Goal: Find specific page/section: Find specific page/section

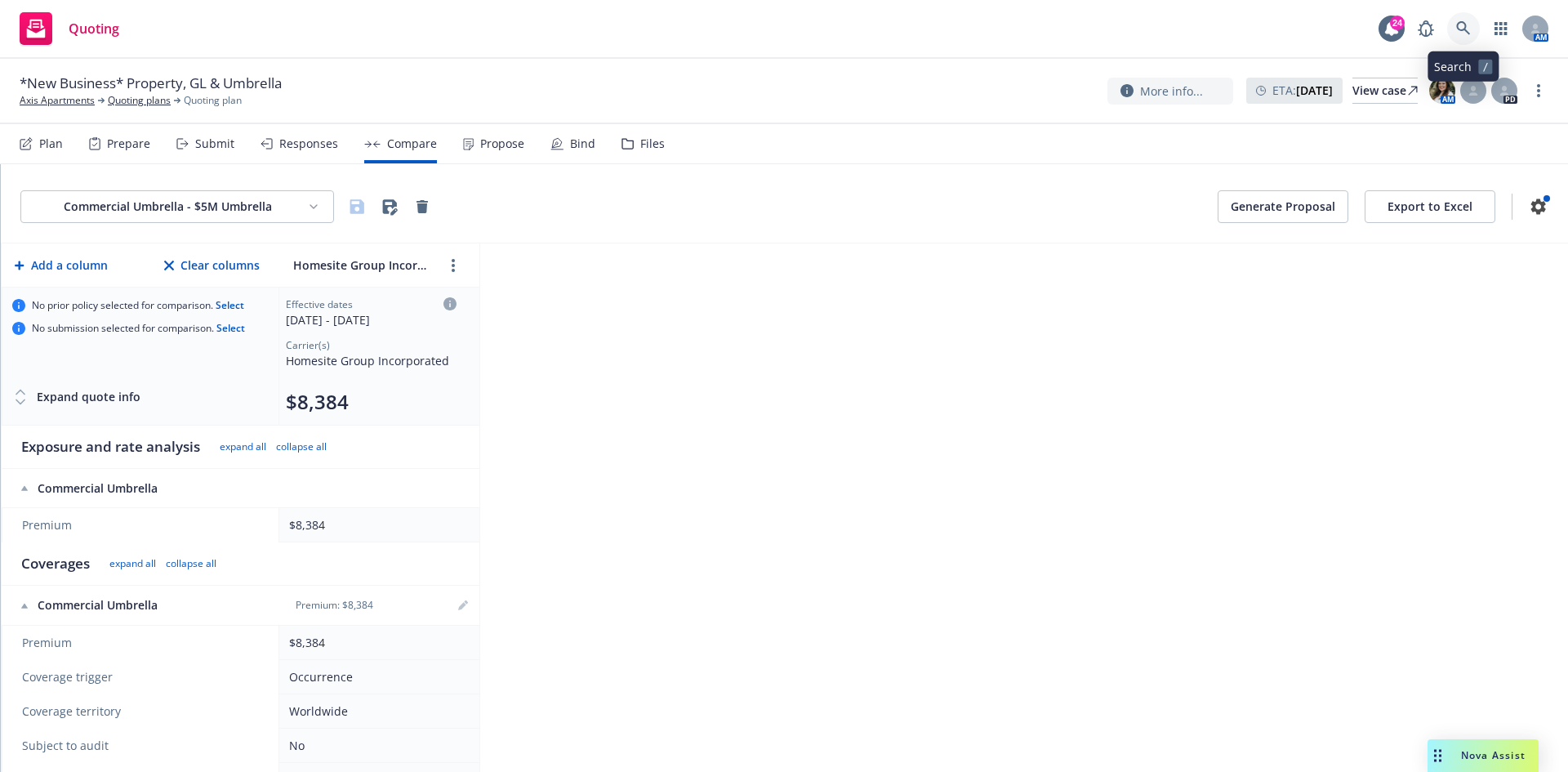
click at [1458, 27] on icon at bounding box center [1462, 28] width 14 height 14
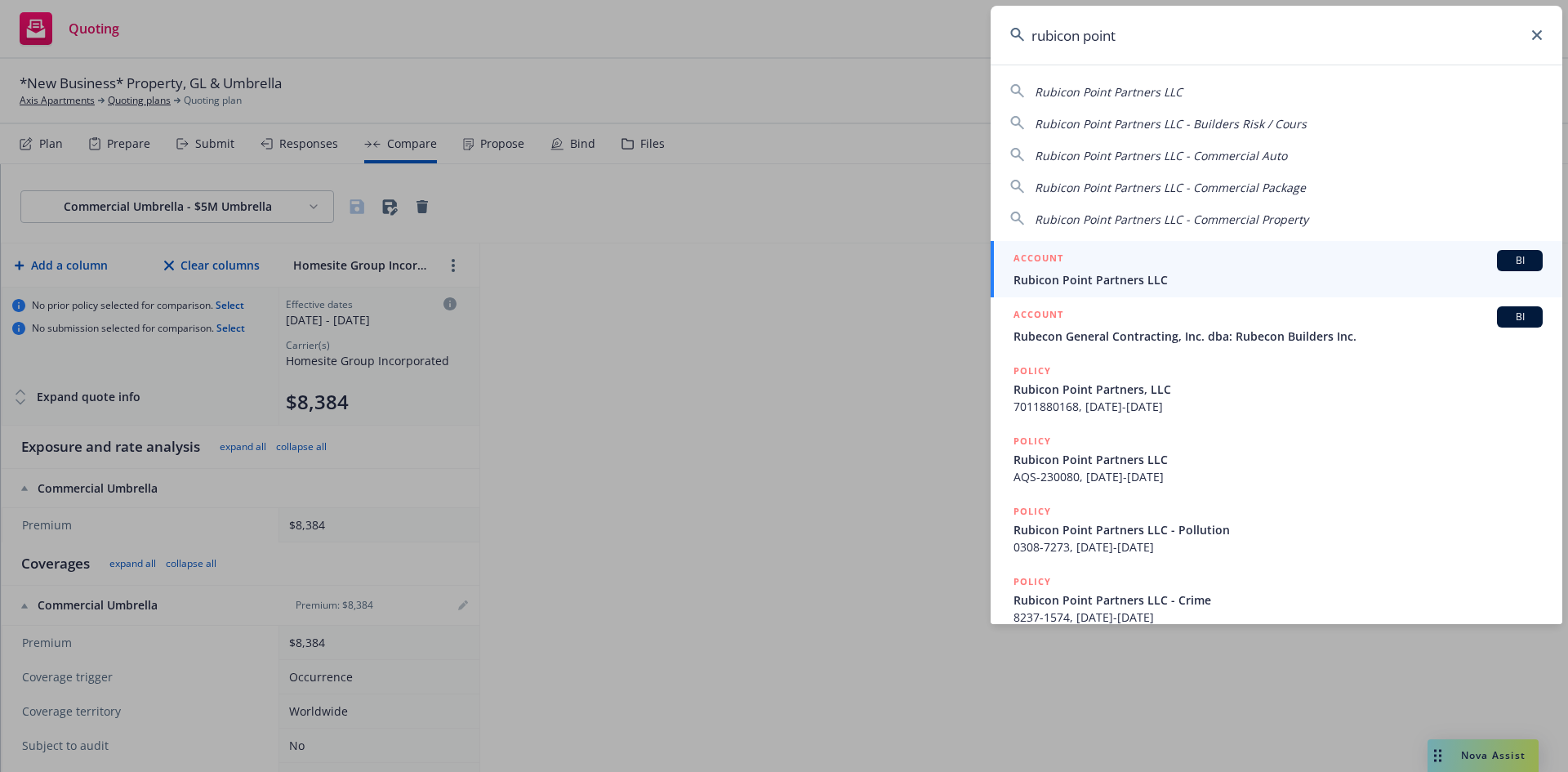
type input "rubicon point"
click at [1107, 275] on span "Rubicon Point Partners LLC" at bounding box center [1277, 280] width 529 height 17
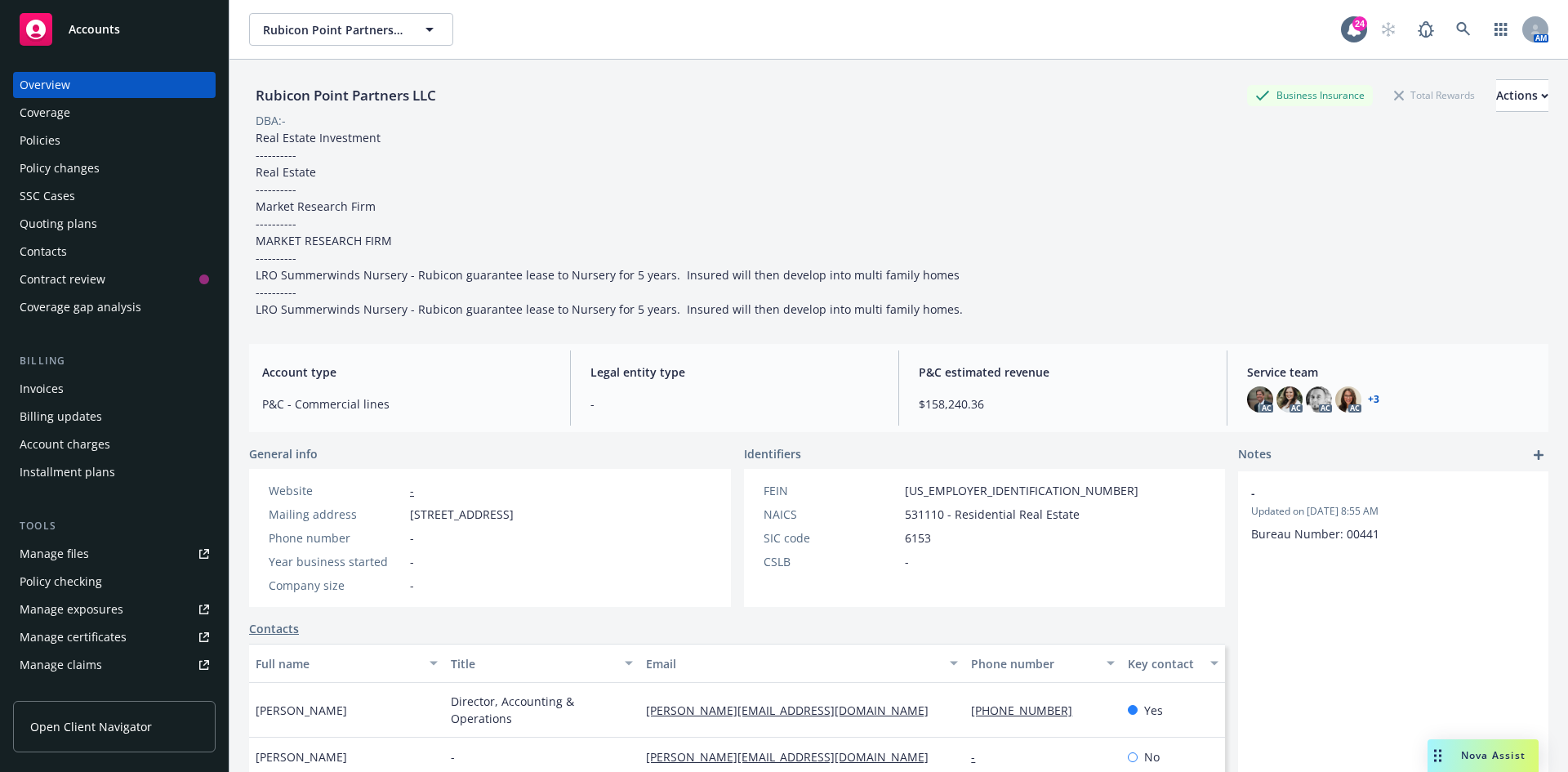
click at [45, 136] on div "Policies" at bounding box center [40, 141] width 41 height 26
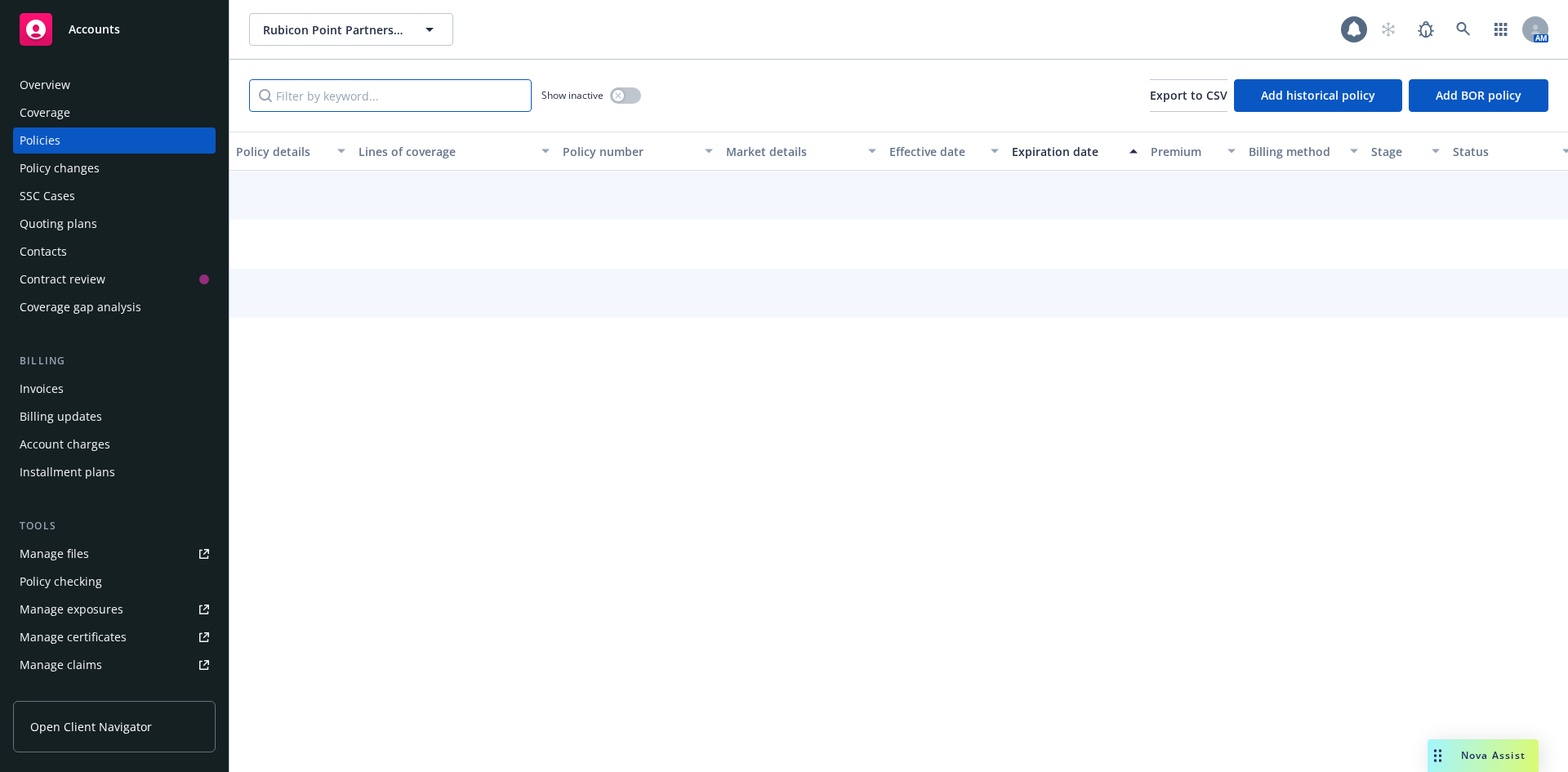
click at [386, 102] on input "Filter by keyword..." at bounding box center [389, 95] width 282 height 33
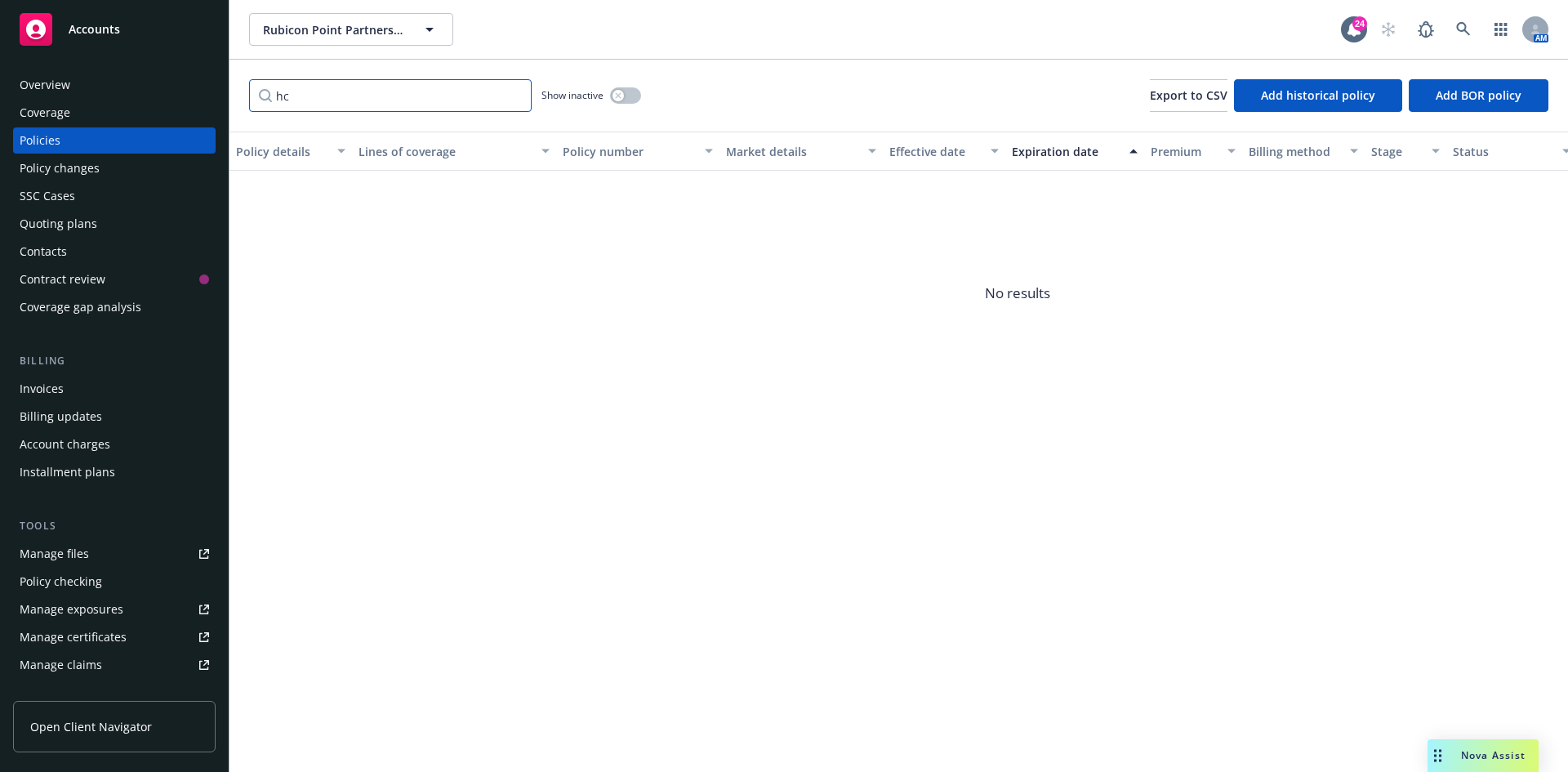
type input "h"
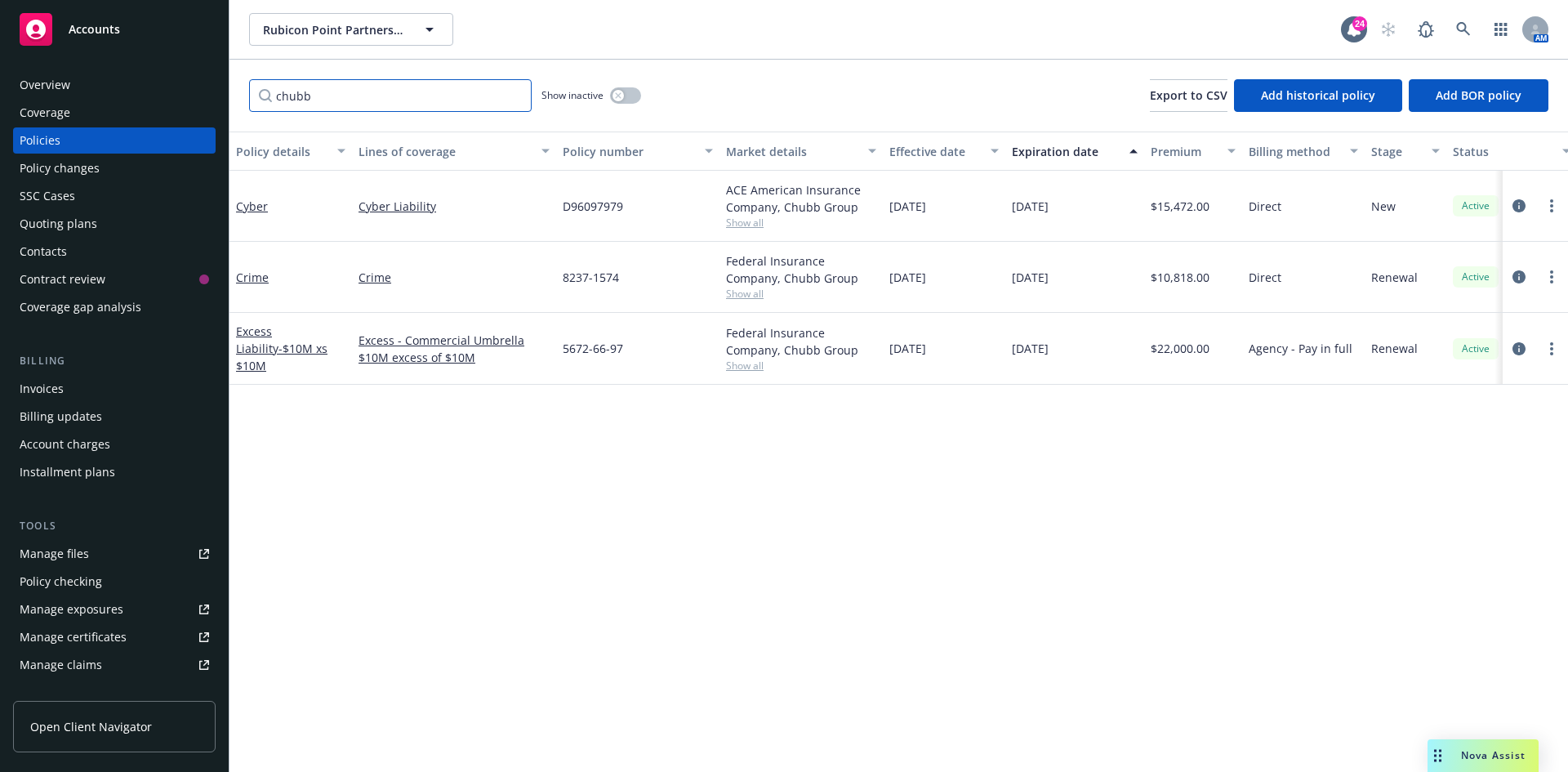
type input "chubb"
drag, startPoint x: 637, startPoint y: 279, endPoint x: 558, endPoint y: 280, distance: 79.0
click at [558, 280] on div "8237-1574" at bounding box center [637, 277] width 163 height 71
drag, startPoint x: 642, startPoint y: 199, endPoint x: 559, endPoint y: 209, distance: 83.6
click at [559, 209] on div "D96097979" at bounding box center [637, 206] width 163 height 71
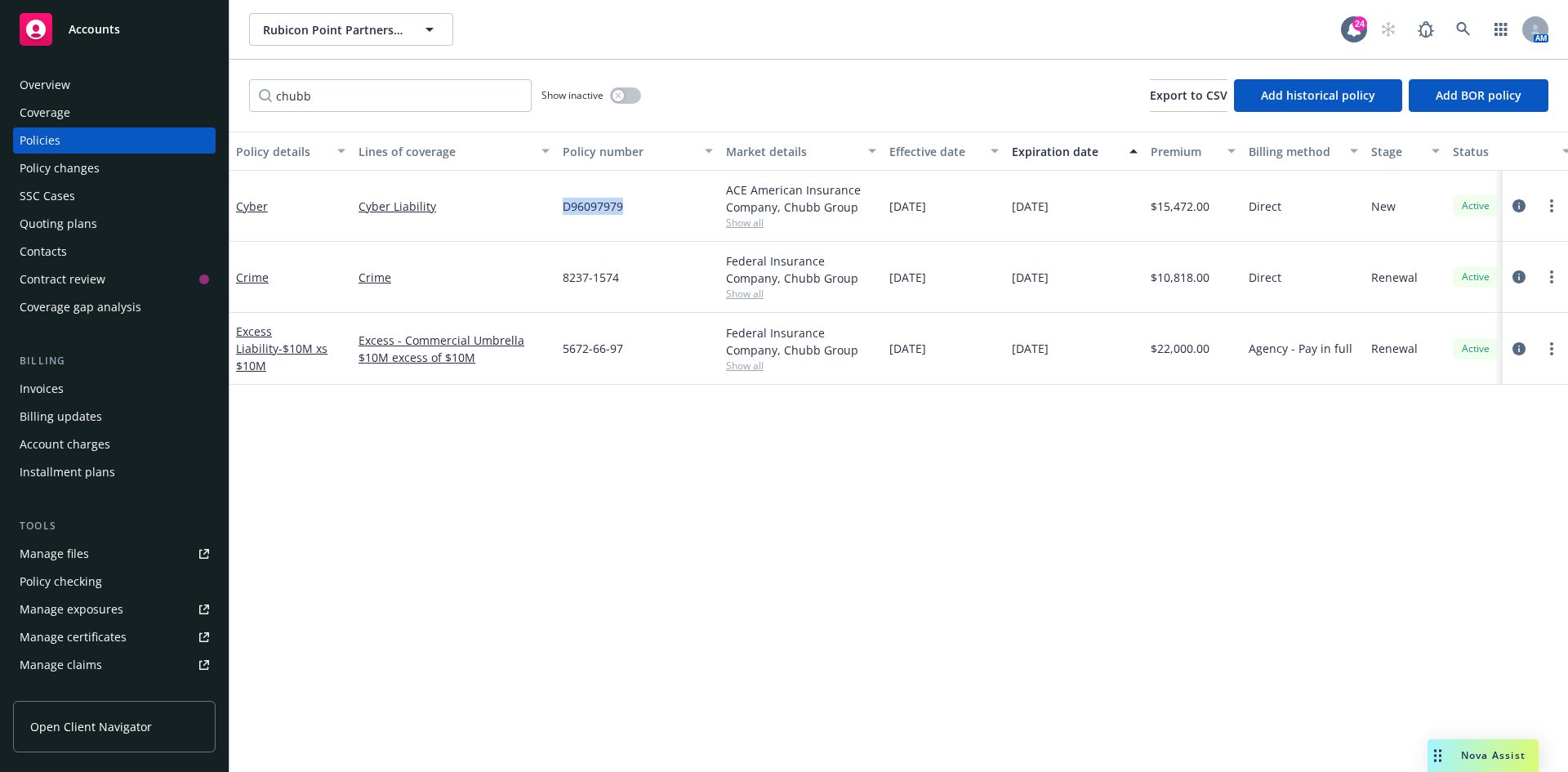
copy span "D96097979"
click at [1462, 27] on icon at bounding box center [1462, 29] width 15 height 15
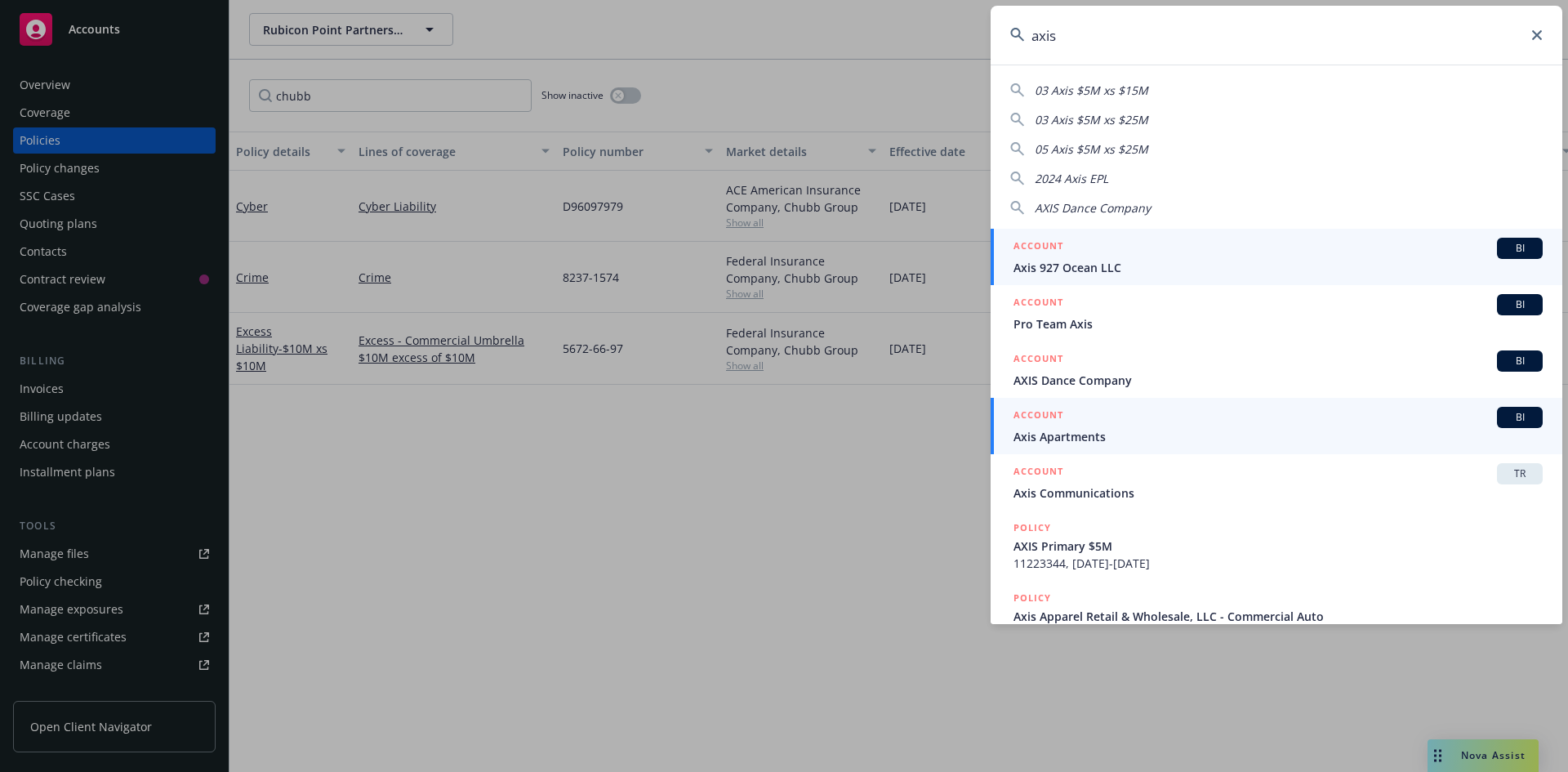
type input "axis"
click at [1096, 437] on span "Axis Apartments" at bounding box center [1277, 437] width 529 height 17
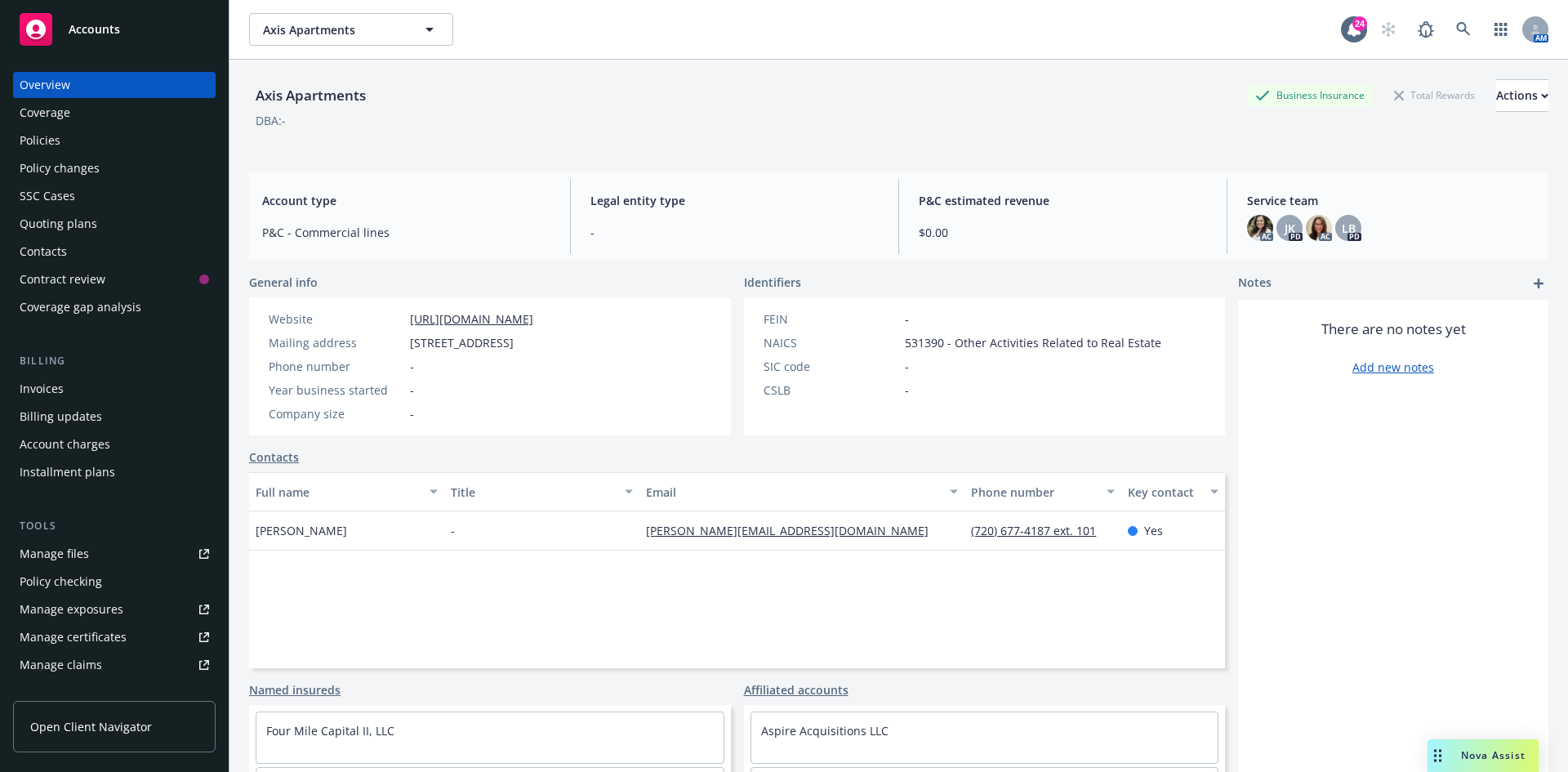
click at [74, 222] on div "Quoting plans" at bounding box center [58, 224] width 77 height 26
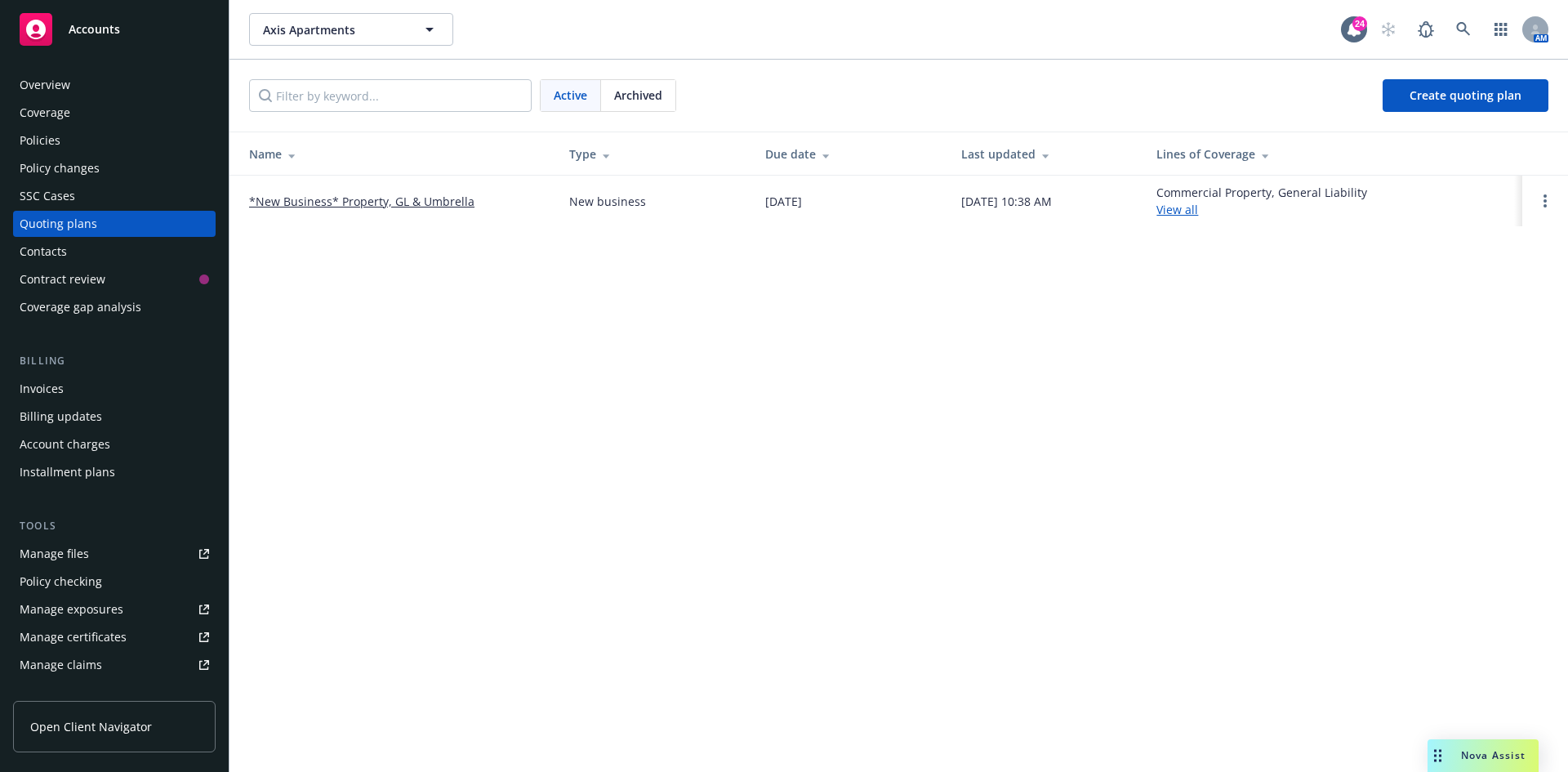
click at [458, 202] on link "*New Business* Property, GL & Umbrella" at bounding box center [361, 202] width 226 height 17
